Goal: Task Accomplishment & Management: Manage account settings

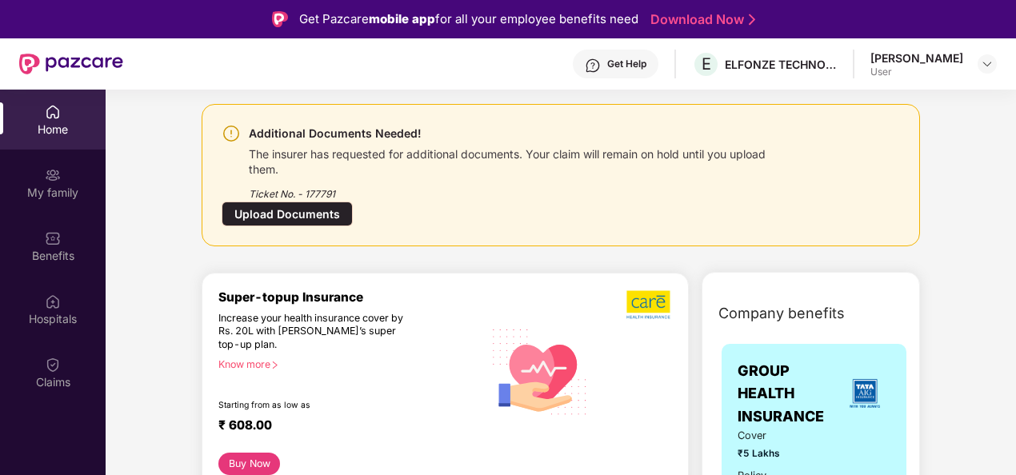
scroll to position [80, 0]
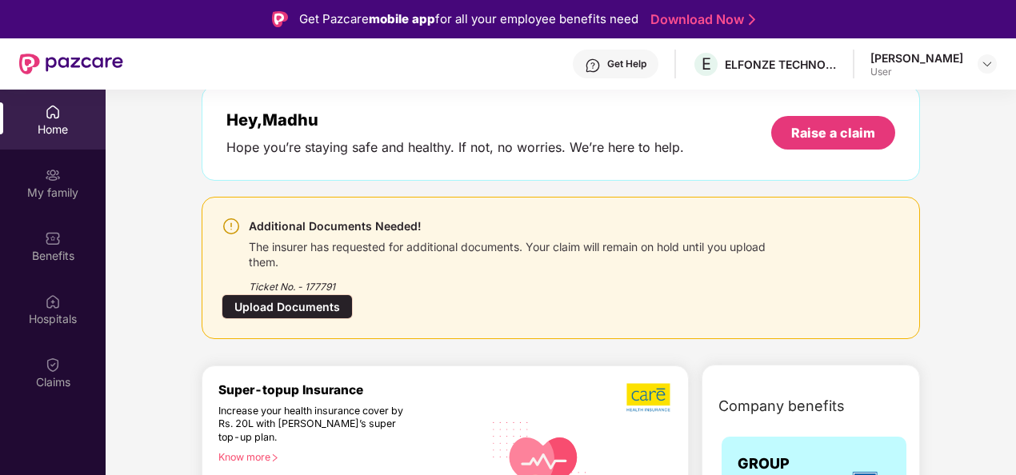
click at [290, 305] on div "Upload Documents" at bounding box center [287, 306] width 131 height 25
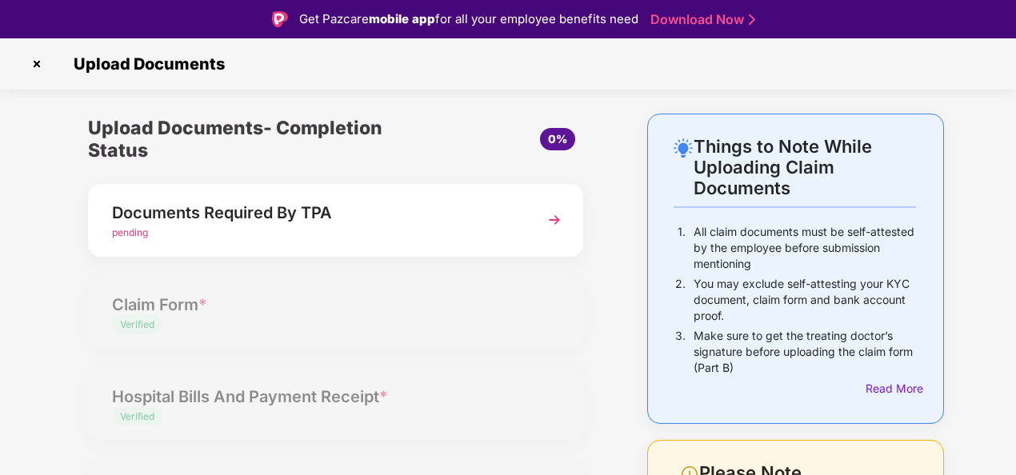
click at [559, 221] on img at bounding box center [554, 220] width 29 height 29
